Goal: Navigation & Orientation: Find specific page/section

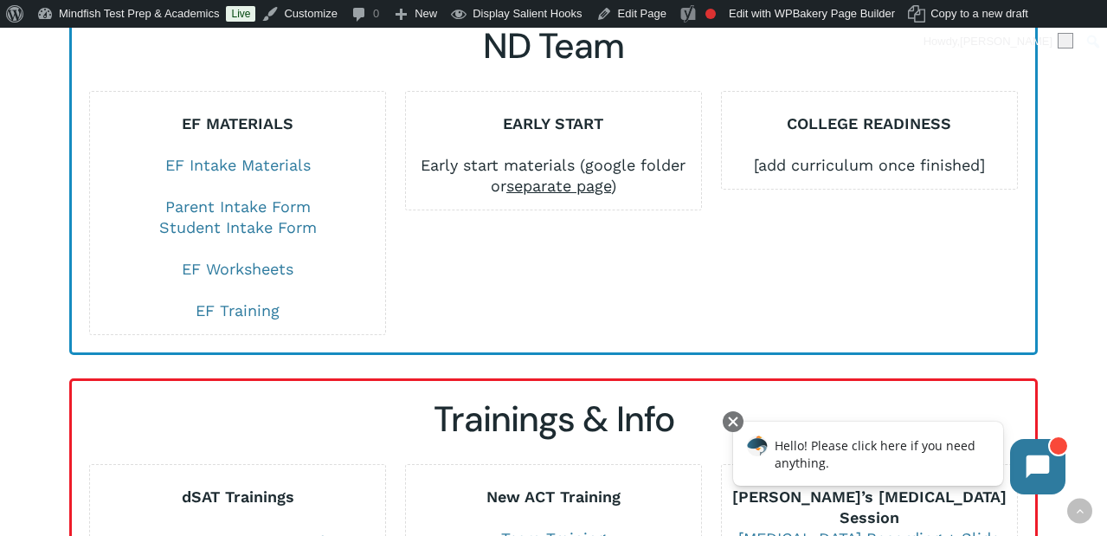
scroll to position [3046, 0]
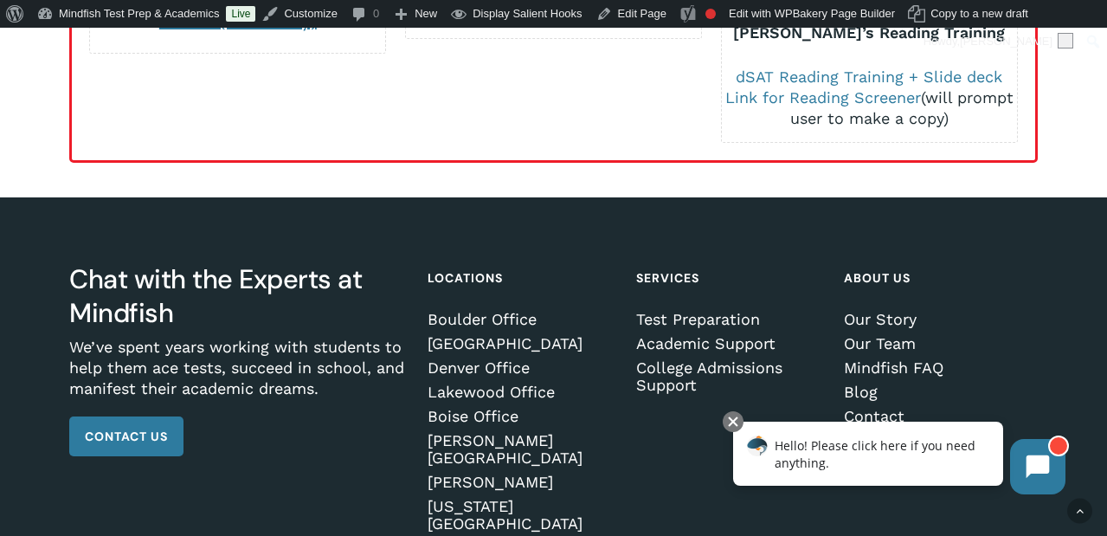
scroll to position [3684, 0]
